Goal: Transaction & Acquisition: Purchase product/service

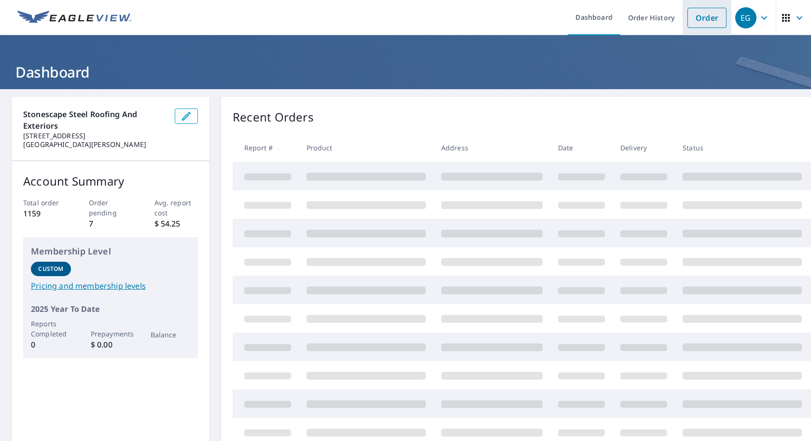
click at [696, 23] on link "Order" at bounding box center [706, 18] width 39 height 20
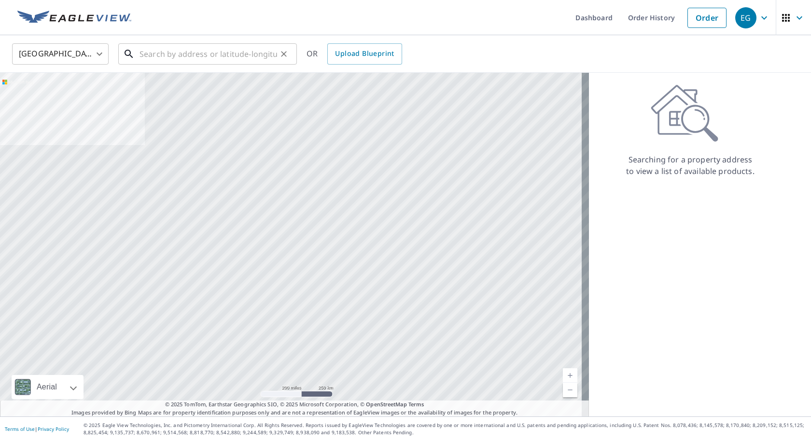
click at [209, 52] on input "text" at bounding box center [208, 54] width 138 height 27
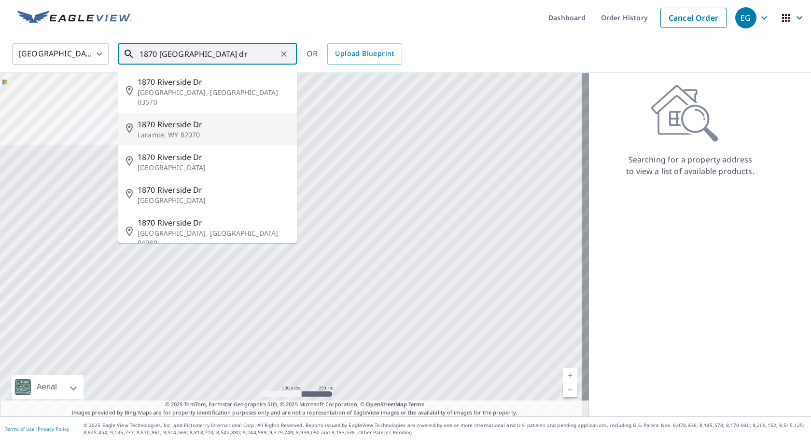
click at [166, 130] on p "Laramie, WY 82070" at bounding box center [213, 135] width 151 height 10
type input "[STREET_ADDRESS][PERSON_NAME]"
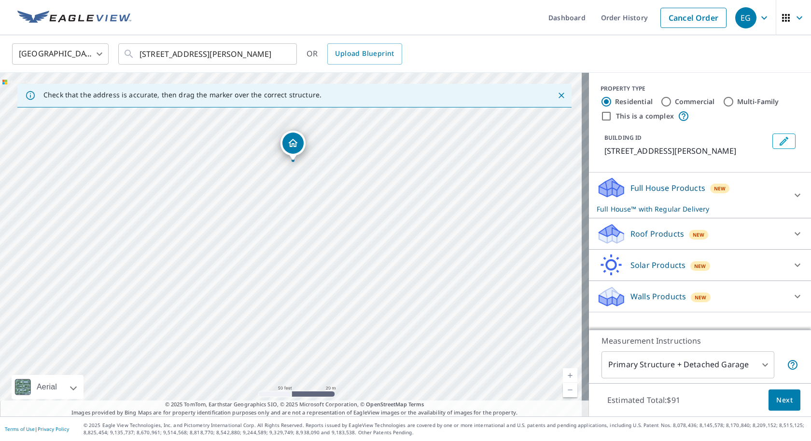
drag, startPoint x: 286, startPoint y: 323, endPoint x: 288, endPoint y: 241, distance: 82.5
click at [288, 241] on div "[STREET_ADDRESS][PERSON_NAME]" at bounding box center [294, 245] width 589 height 344
click at [722, 236] on div "Roof Products New" at bounding box center [690, 234] width 189 height 23
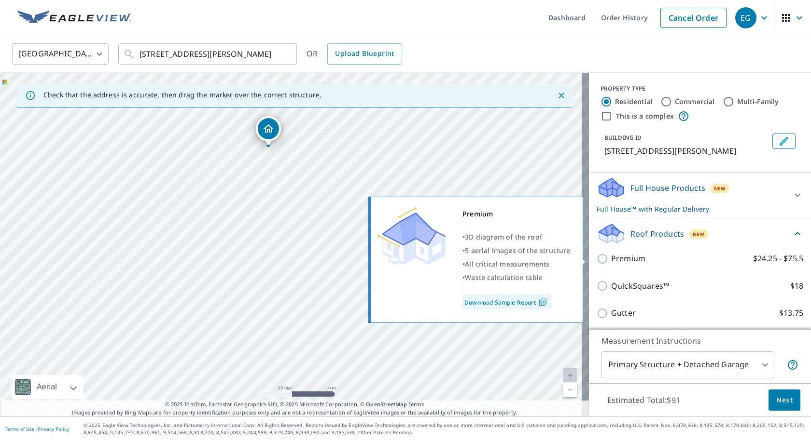
click at [616, 260] on p "Premium" at bounding box center [628, 259] width 34 height 12
click at [611, 260] on input "Premium $24.25 - $75.5" at bounding box center [603, 259] width 14 height 12
checkbox input "true"
checkbox input "false"
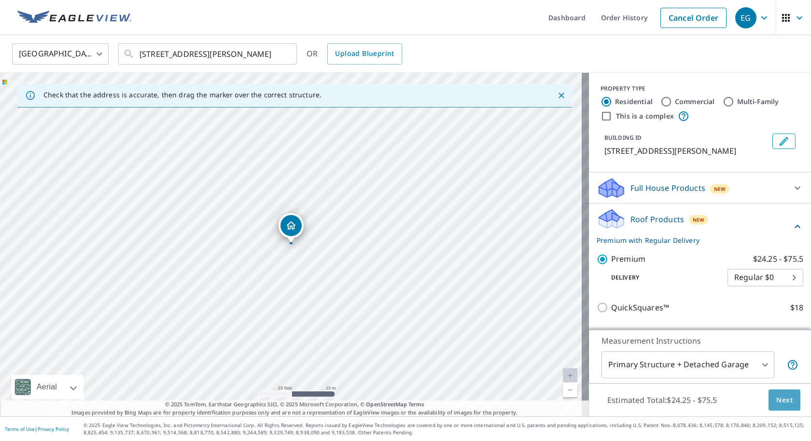
click at [768, 404] on button "Next" at bounding box center [784, 401] width 32 height 22
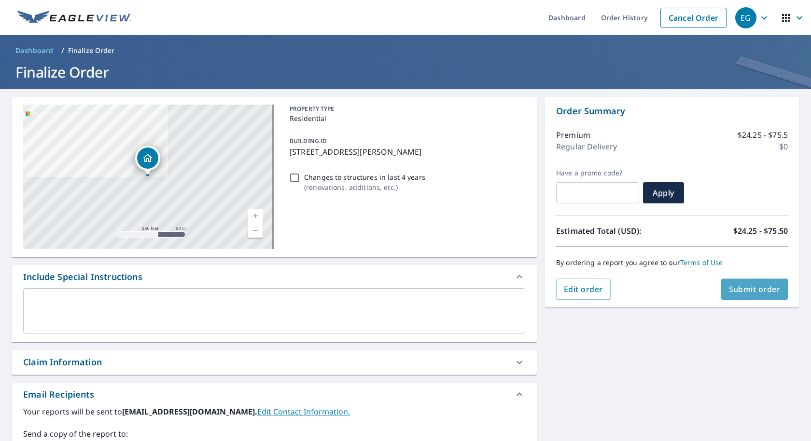
click at [763, 296] on button "Submit order" at bounding box center [754, 289] width 67 height 21
